Goal: Task Accomplishment & Management: Manage account settings

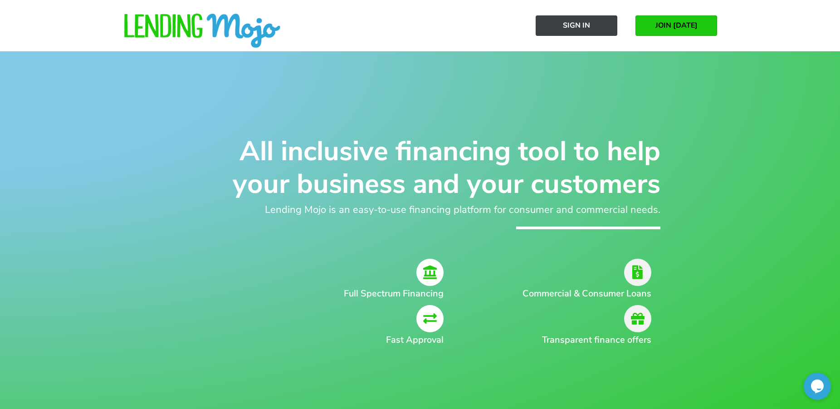
click at [584, 26] on span "Sign In" at bounding box center [576, 25] width 27 height 8
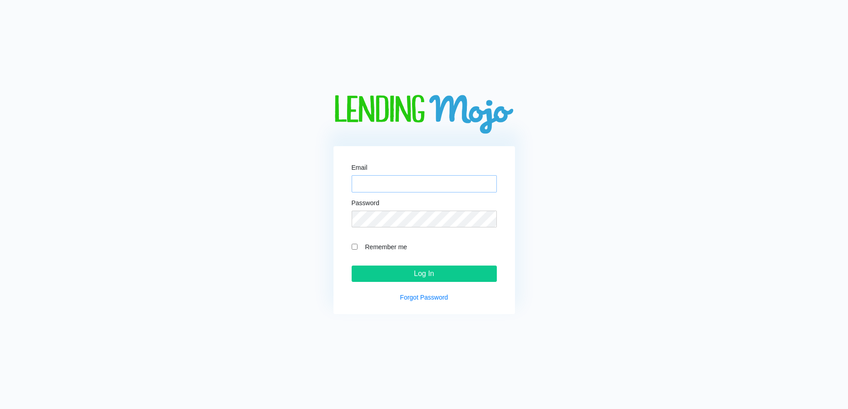
click at [419, 186] on input "Email" at bounding box center [424, 183] width 145 height 17
type input "[EMAIL_ADDRESS][DOMAIN_NAME]"
